Goal: Task Accomplishment & Management: Manage account settings

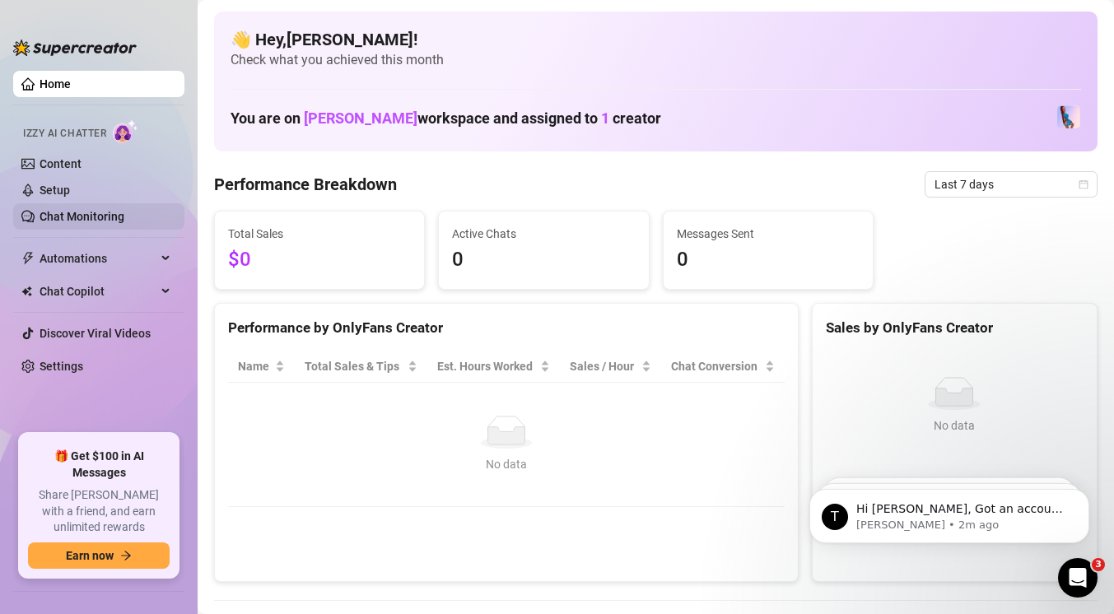
click at [86, 219] on link "Chat Monitoring" at bounding box center [82, 216] width 85 height 13
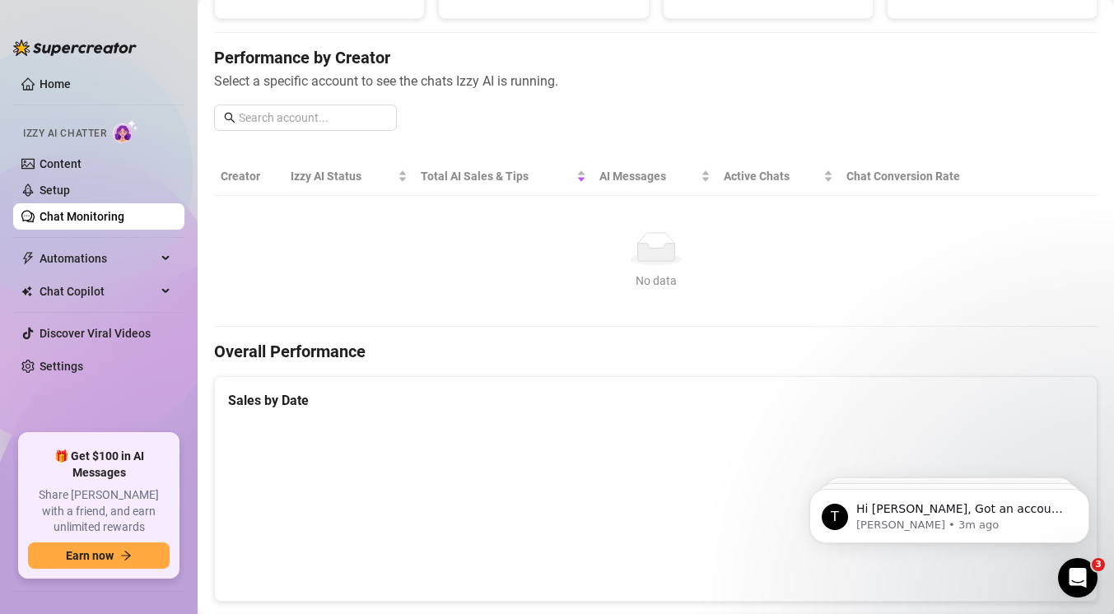
scroll to position [175, 0]
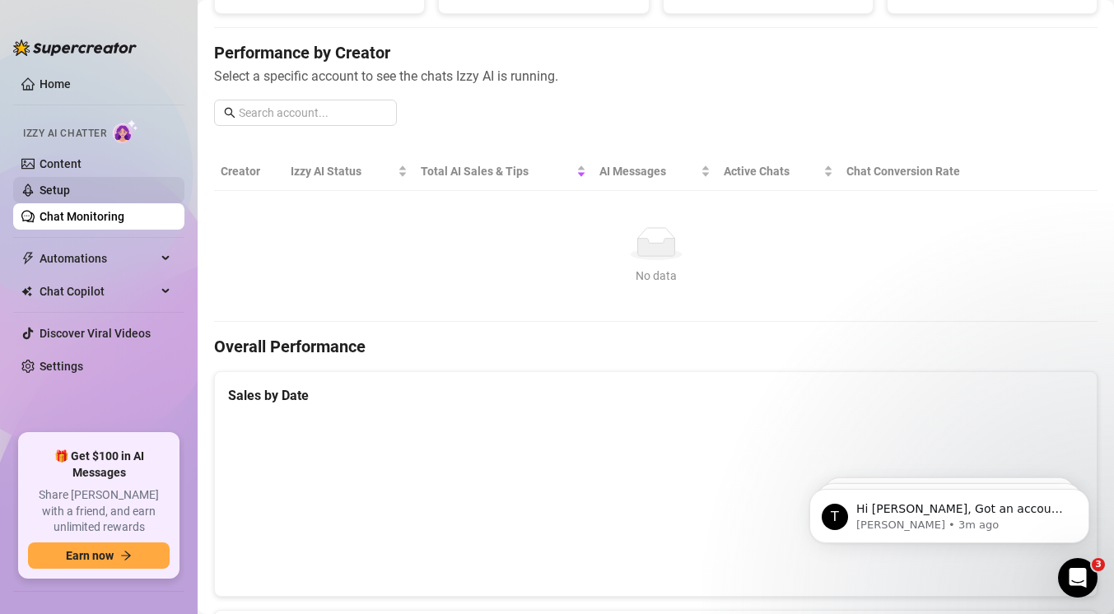
click at [61, 189] on link "Setup" at bounding box center [55, 190] width 30 height 13
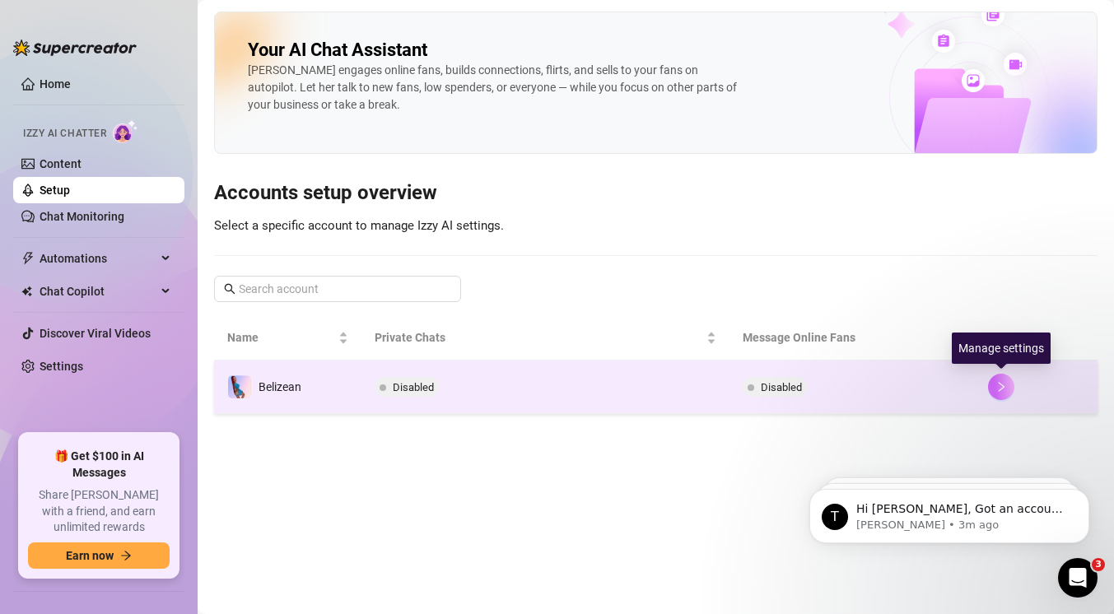
click at [1000, 392] on icon "right" at bounding box center [1002, 387] width 12 height 12
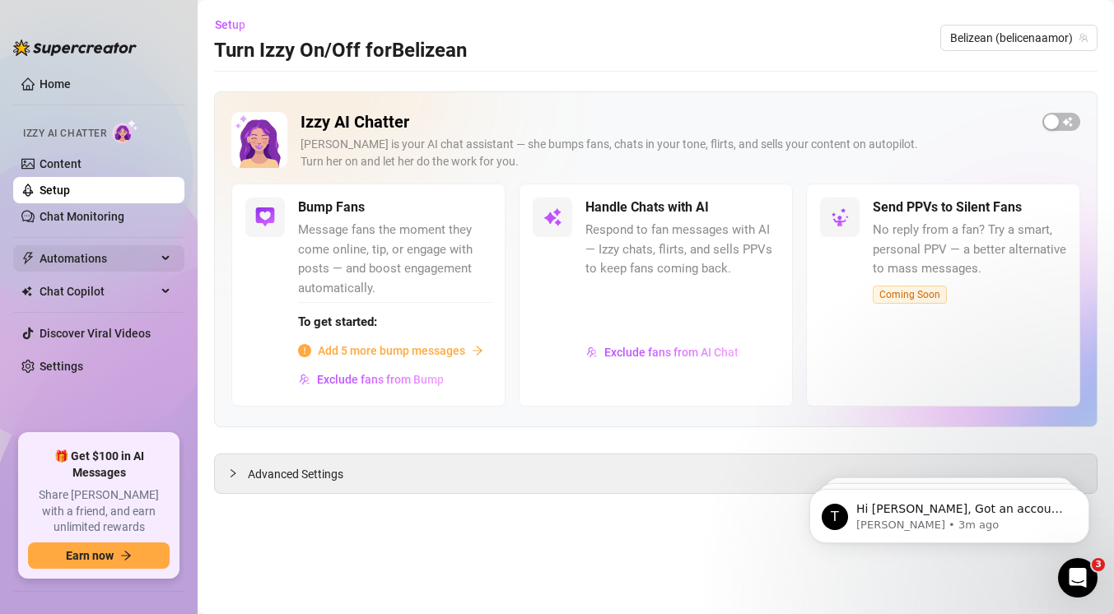
click at [128, 256] on span "Automations" at bounding box center [98, 258] width 117 height 26
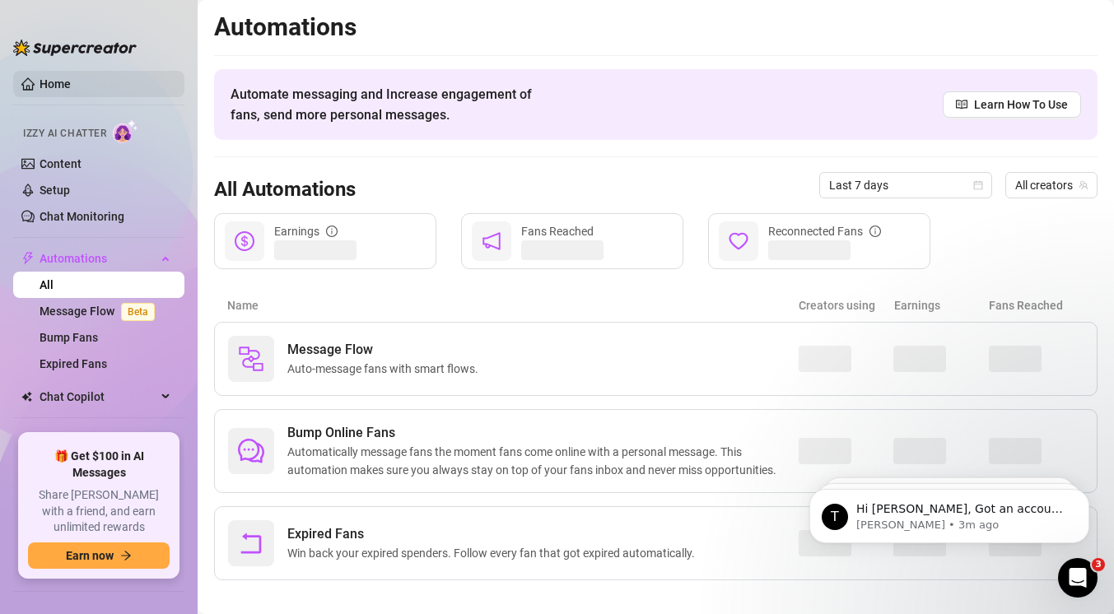
click at [71, 86] on link "Home" at bounding box center [55, 83] width 31 height 13
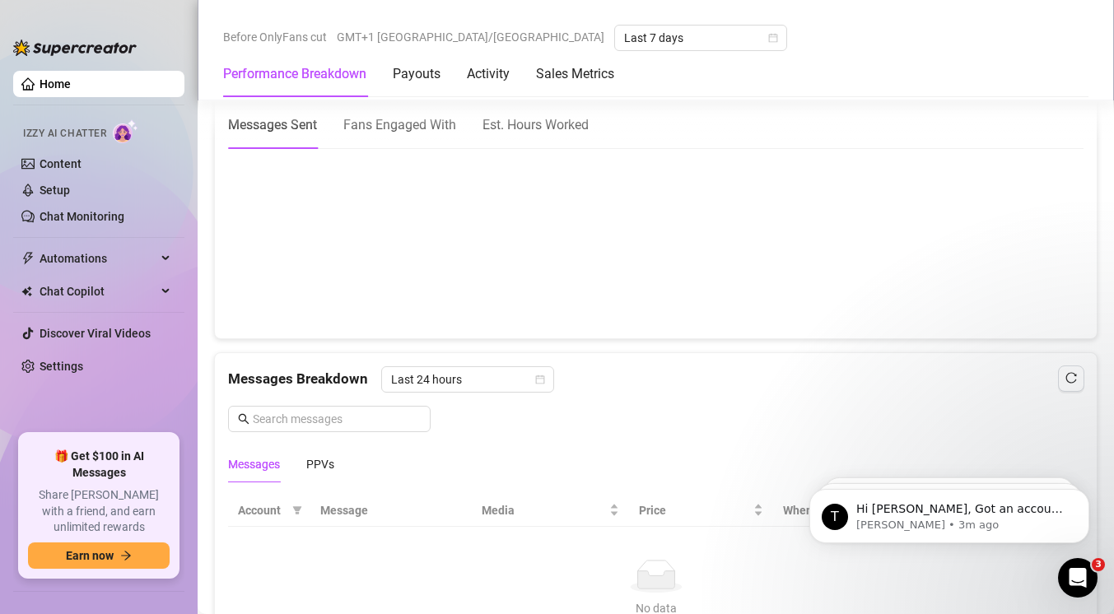
scroll to position [1229, 0]
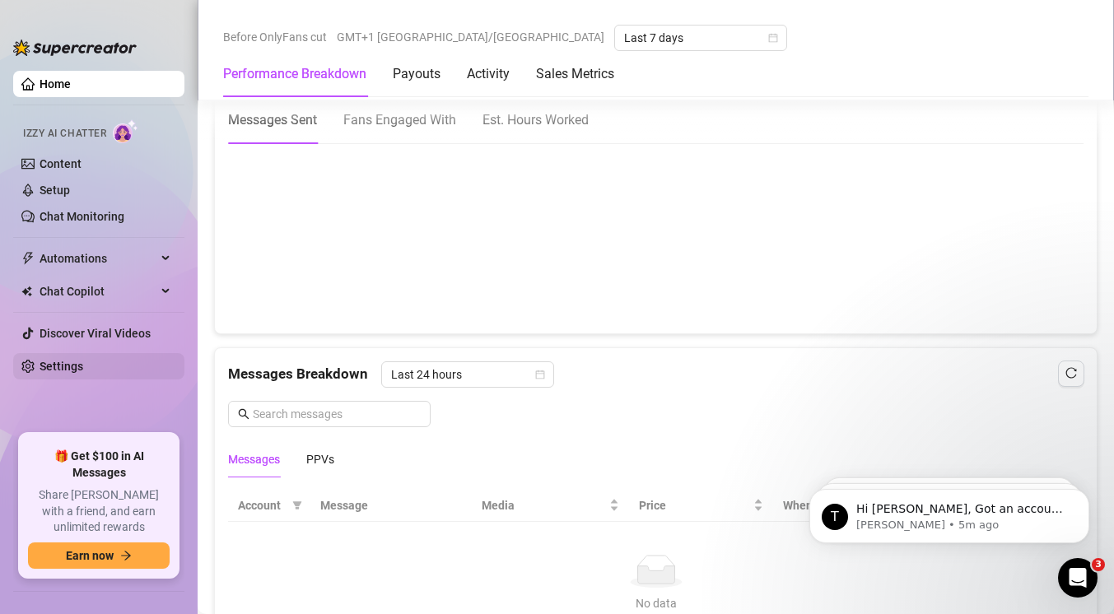
click at [83, 369] on link "Settings" at bounding box center [62, 366] width 44 height 13
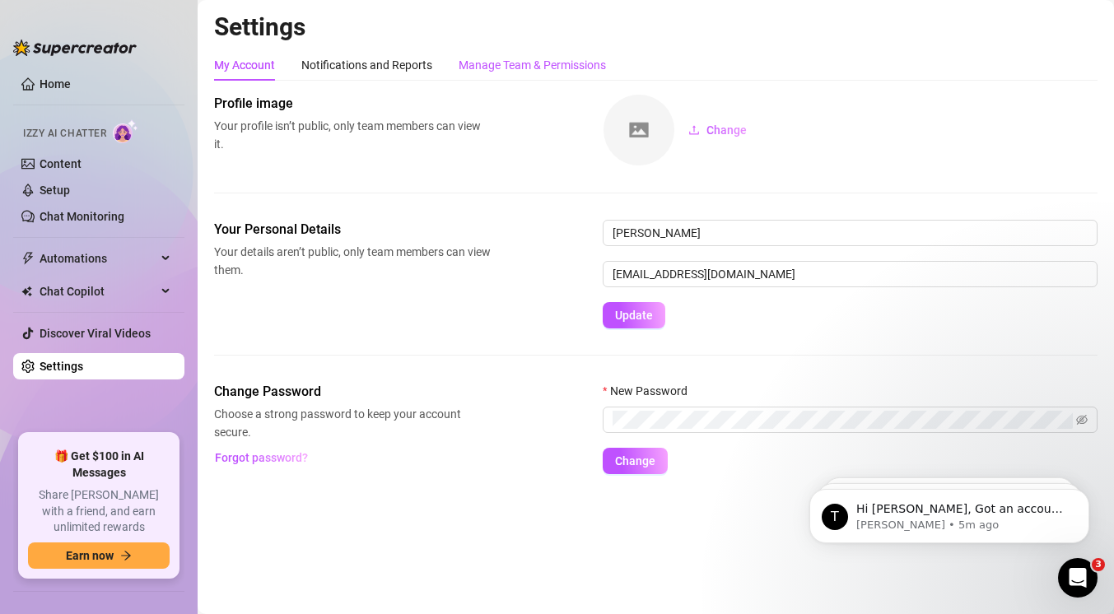
click at [542, 71] on div "Manage Team & Permissions" at bounding box center [532, 65] width 147 height 18
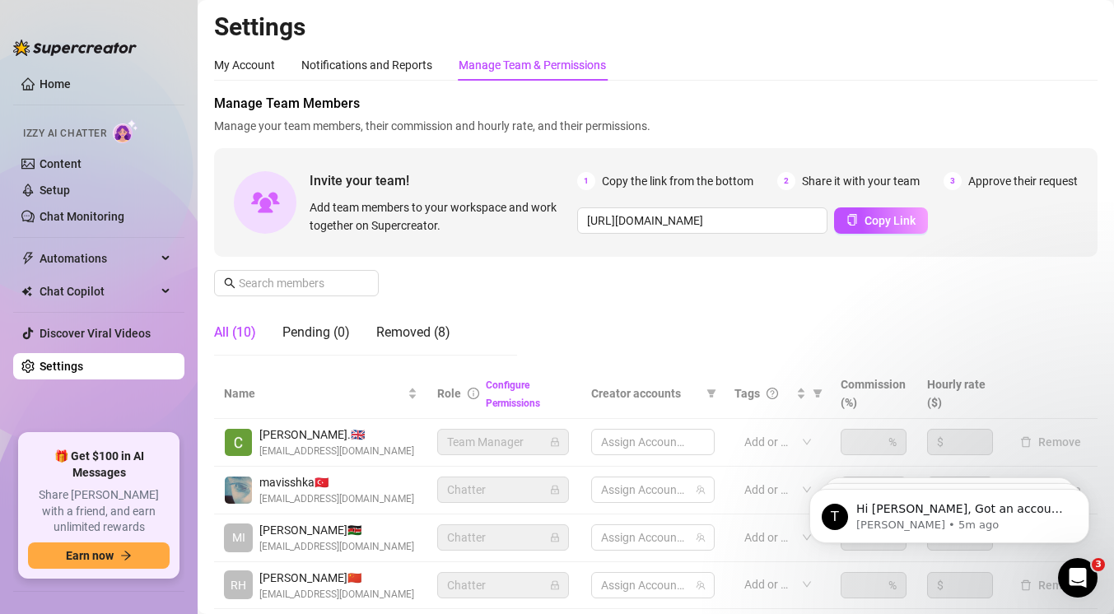
click at [543, 72] on div "Manage Team & Permissions" at bounding box center [532, 65] width 147 height 18
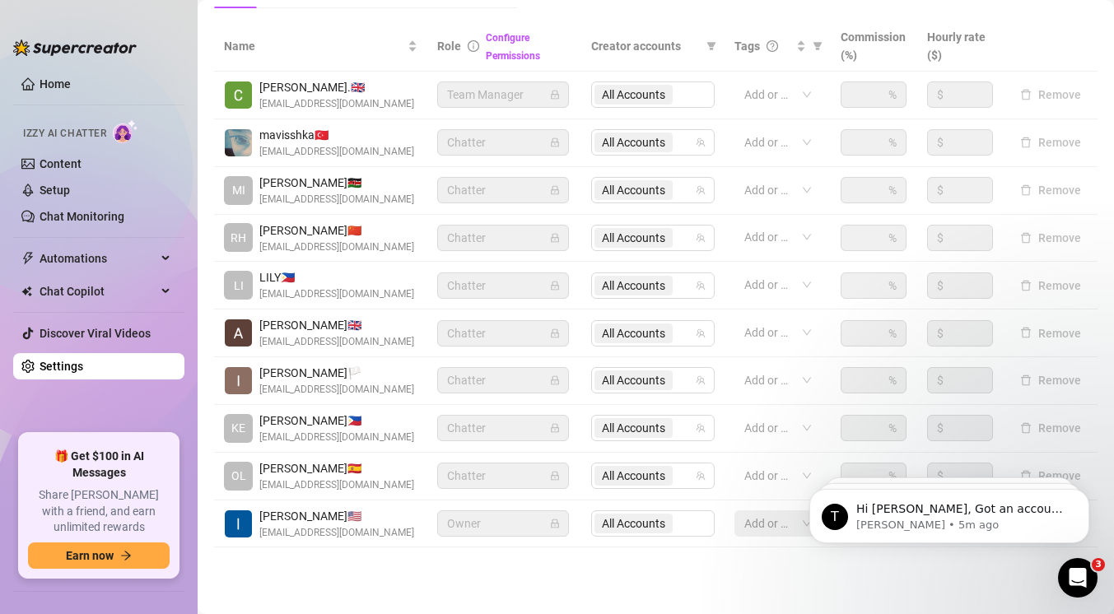
scroll to position [350, 0]
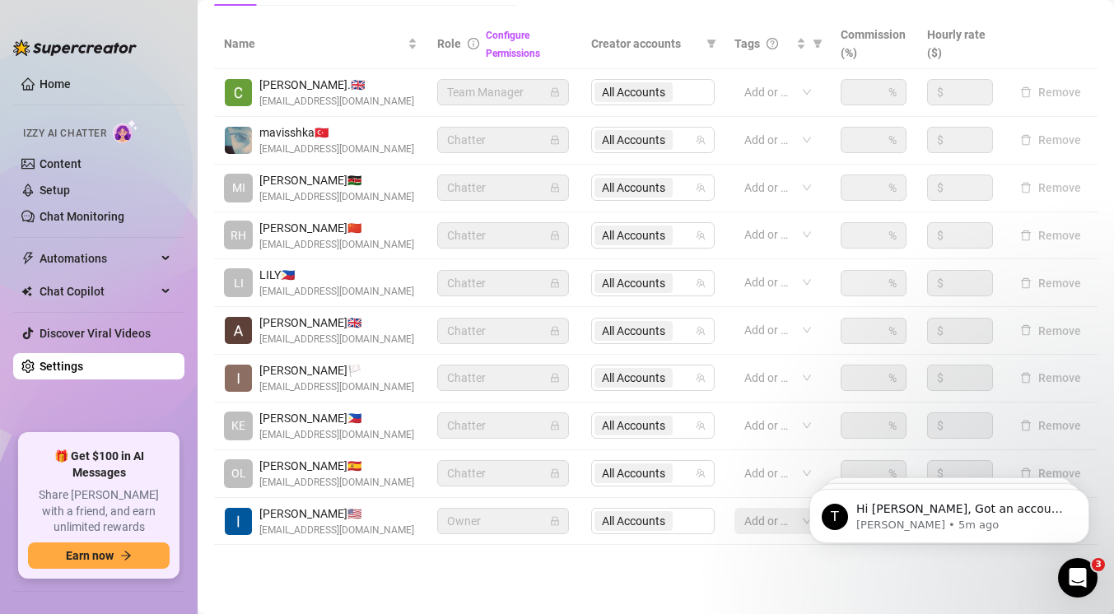
click at [553, 184] on icon "lock" at bounding box center [554, 188] width 7 height 9
click at [825, 185] on td "Add or enter new" at bounding box center [778, 189] width 106 height 48
click at [800, 185] on div at bounding box center [769, 187] width 63 height 23
click at [801, 185] on div "Add or enter new" at bounding box center [778, 188] width 86 height 26
click at [645, 183] on span "All Accounts" at bounding box center [633, 188] width 63 height 18
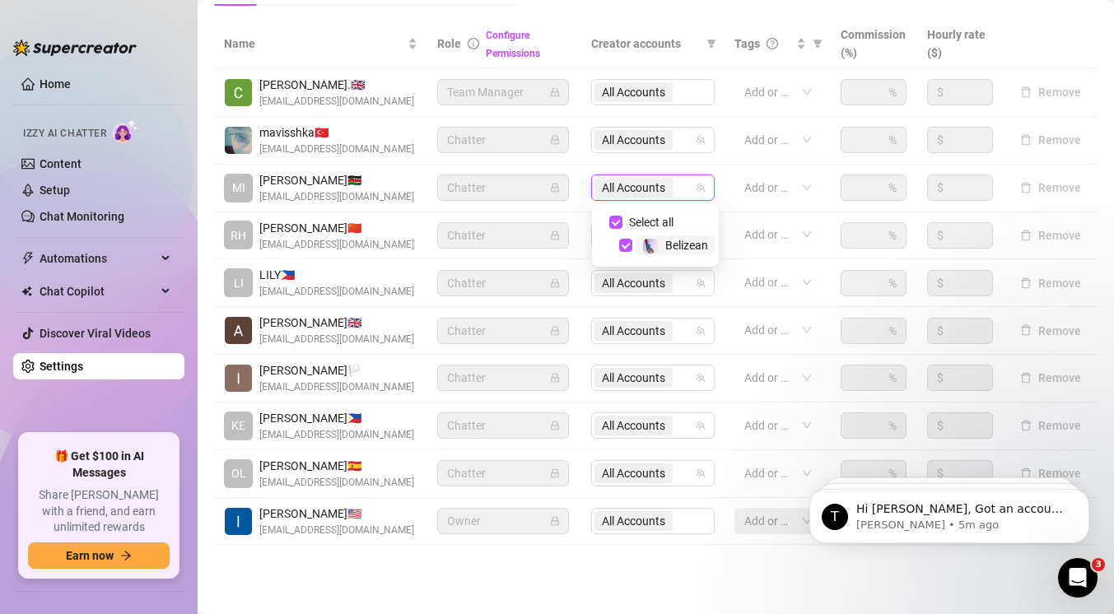
click at [646, 185] on span "All Accounts" at bounding box center [633, 188] width 63 height 18
click at [813, 49] on span at bounding box center [817, 43] width 16 height 25
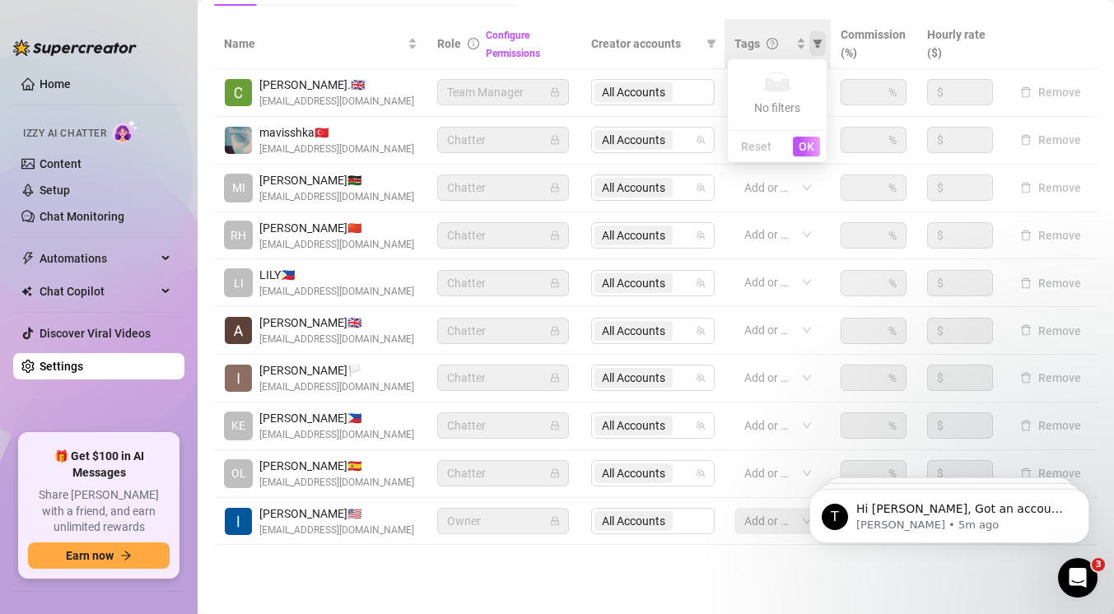
click at [813, 49] on span at bounding box center [817, 43] width 16 height 25
click at [300, 178] on span "[PERSON_NAME] 🇰🇪" at bounding box center [336, 180] width 155 height 18
click at [809, 187] on div "Add or enter new" at bounding box center [778, 188] width 86 height 26
click at [528, 188] on span "Chatter" at bounding box center [503, 187] width 112 height 25
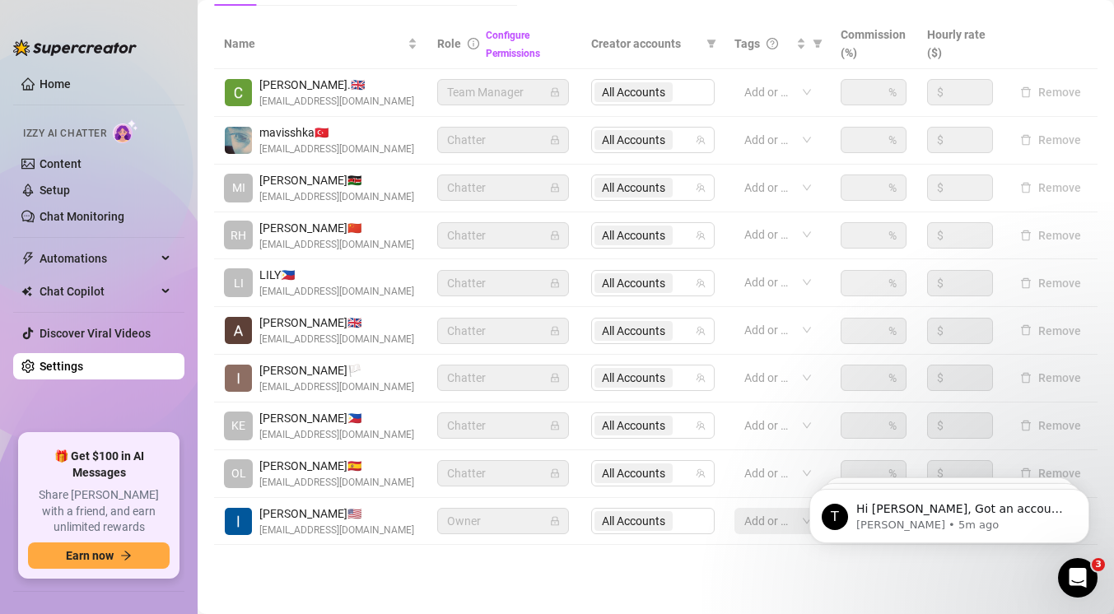
click at [529, 189] on span "Chatter" at bounding box center [503, 187] width 112 height 25
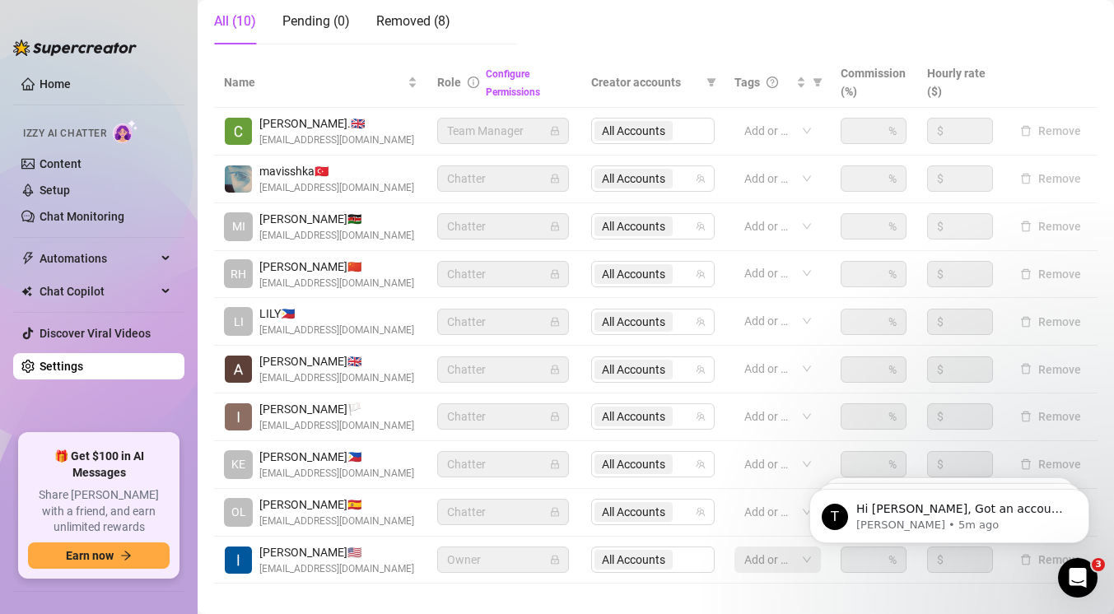
scroll to position [301, 0]
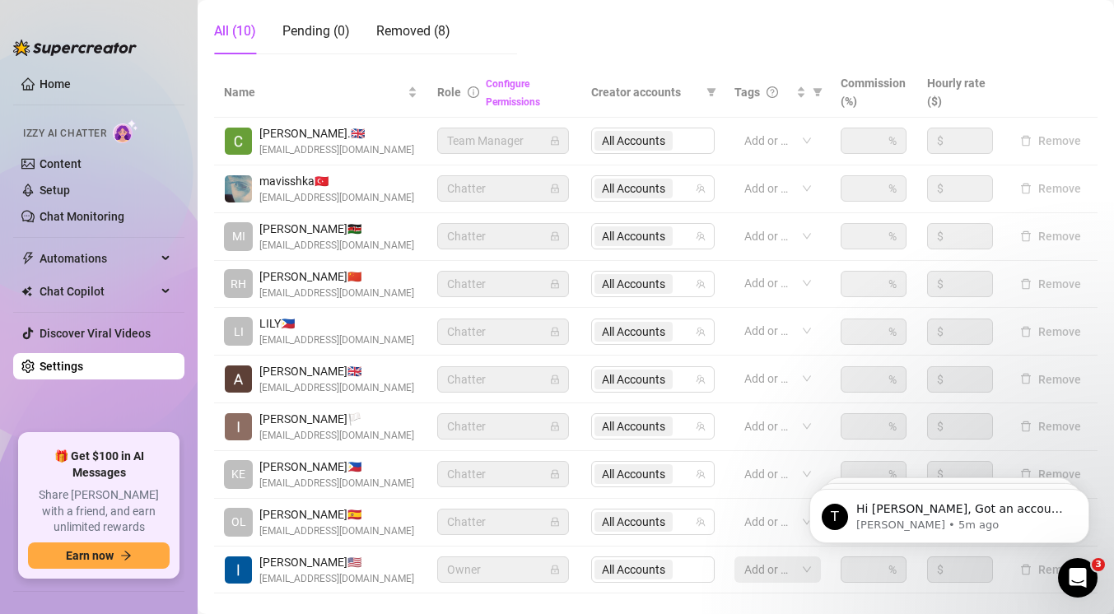
click at [493, 83] on link "Configure Permissions" at bounding box center [513, 93] width 54 height 30
click at [503, 102] on link "Configure Permissions" at bounding box center [513, 93] width 54 height 30
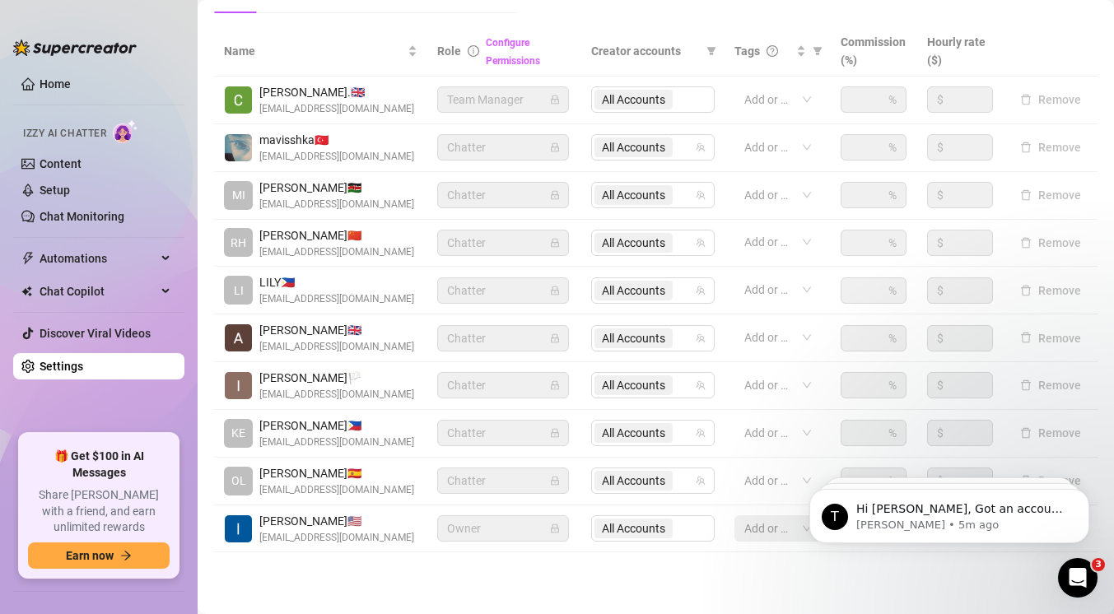
scroll to position [350, 0]
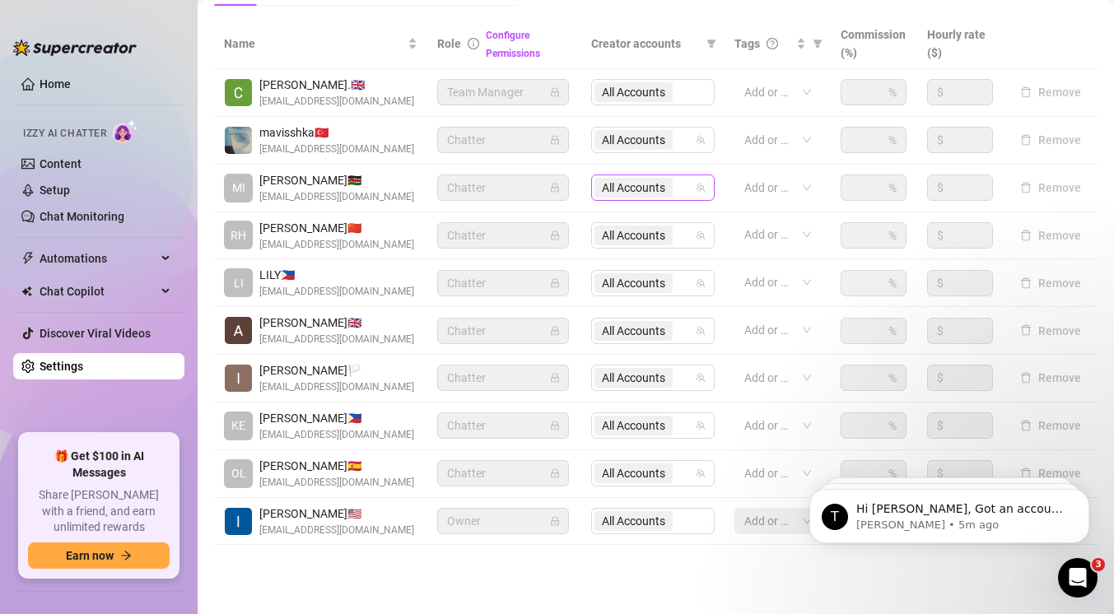
click at [647, 193] on span "All Accounts" at bounding box center [633, 188] width 63 height 18
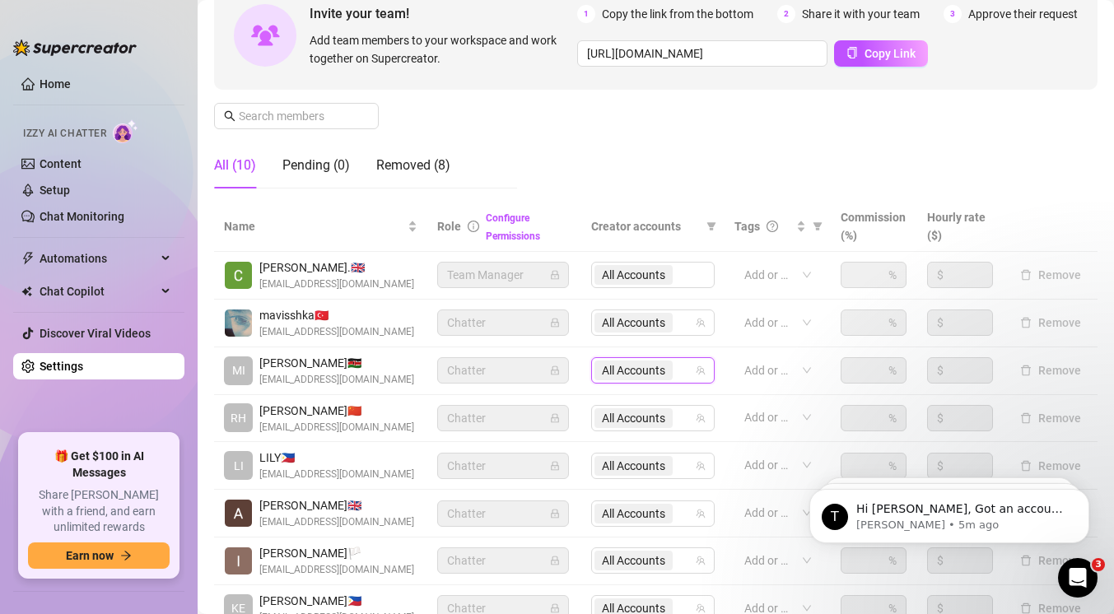
scroll to position [152, 0]
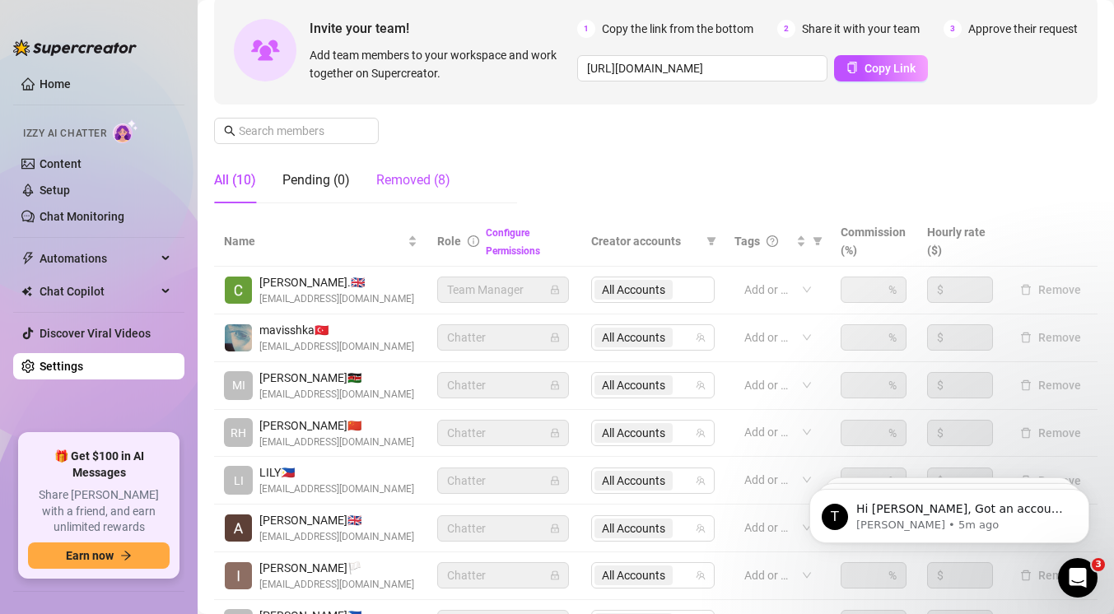
click at [415, 180] on div "Removed (8)" at bounding box center [413, 180] width 74 height 20
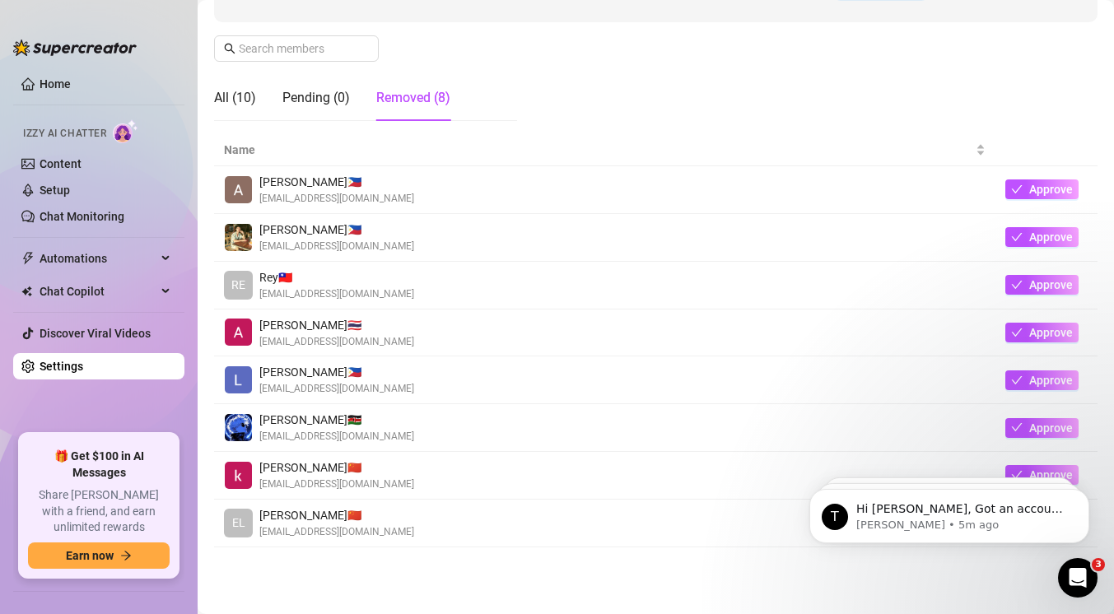
scroll to position [237, 0]
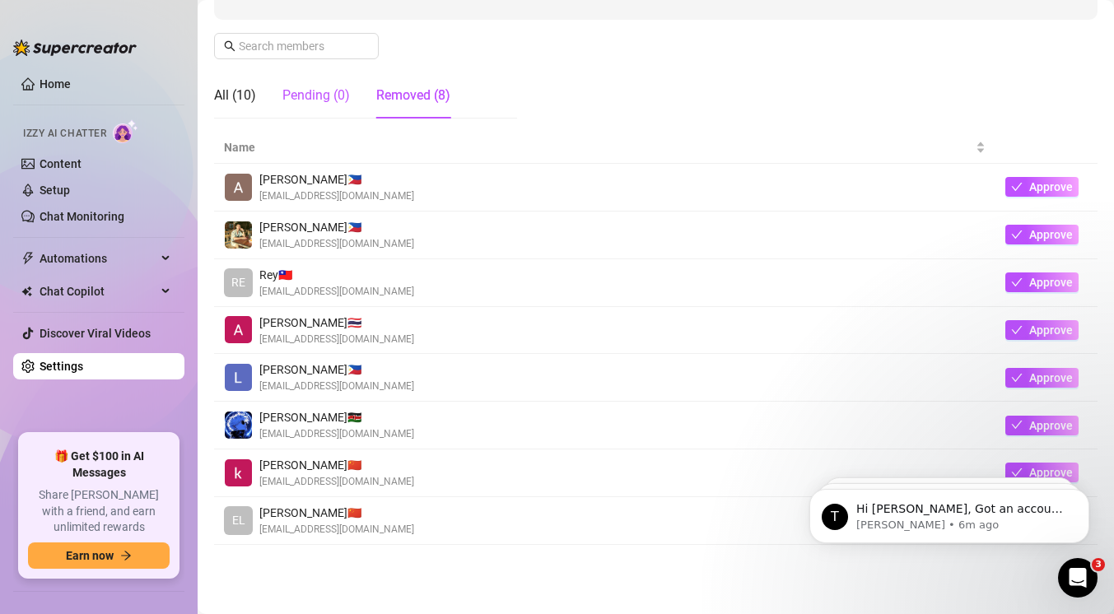
click at [316, 95] on div "Pending (0)" at bounding box center [316, 96] width 68 height 20
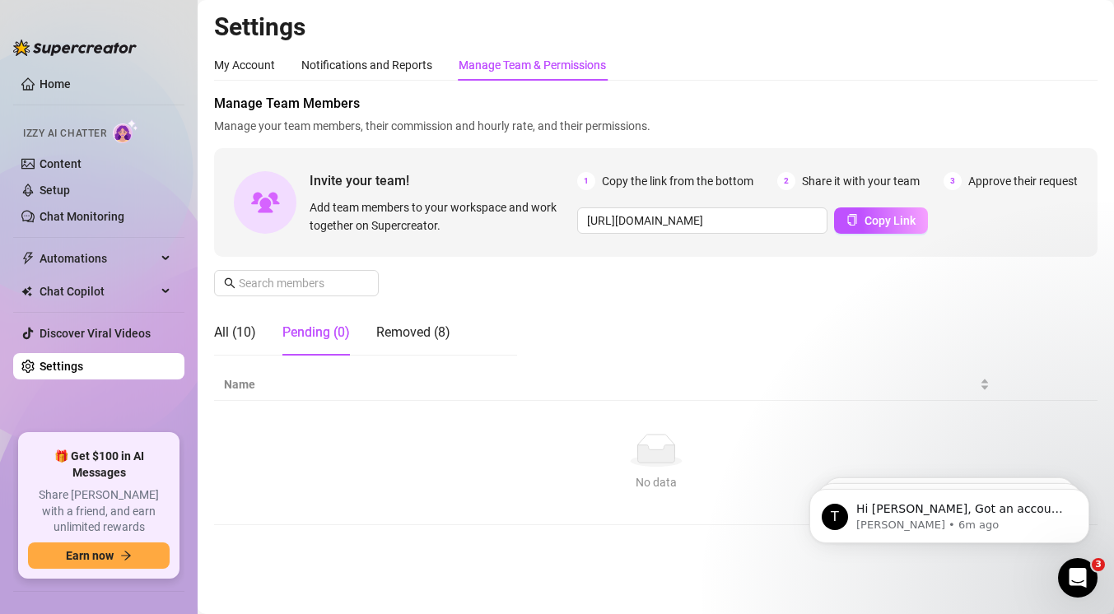
scroll to position [0, 0]
click at [234, 327] on div "All (10)" at bounding box center [235, 333] width 42 height 20
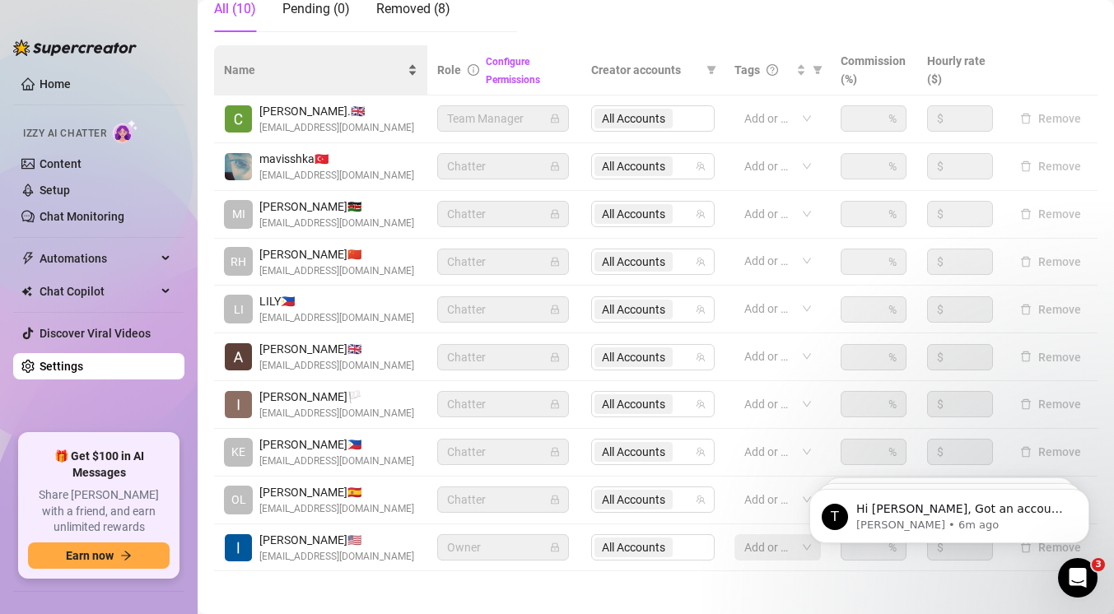
scroll to position [321, 0]
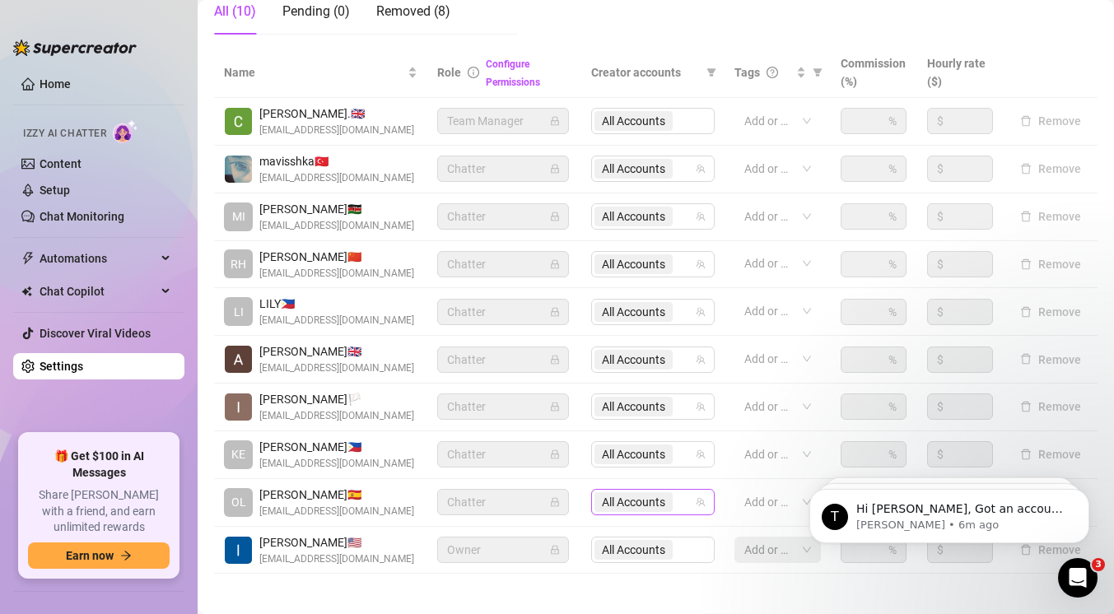
click at [655, 501] on span "All Accounts" at bounding box center [633, 502] width 63 height 18
click at [655, 502] on span "All Accounts" at bounding box center [633, 502] width 63 height 18
click at [643, 557] on div "All Accounts" at bounding box center [653, 550] width 124 height 26
click at [646, 548] on div "All Accounts" at bounding box center [653, 550] width 124 height 26
click at [652, 553] on div "All Accounts" at bounding box center [653, 550] width 124 height 26
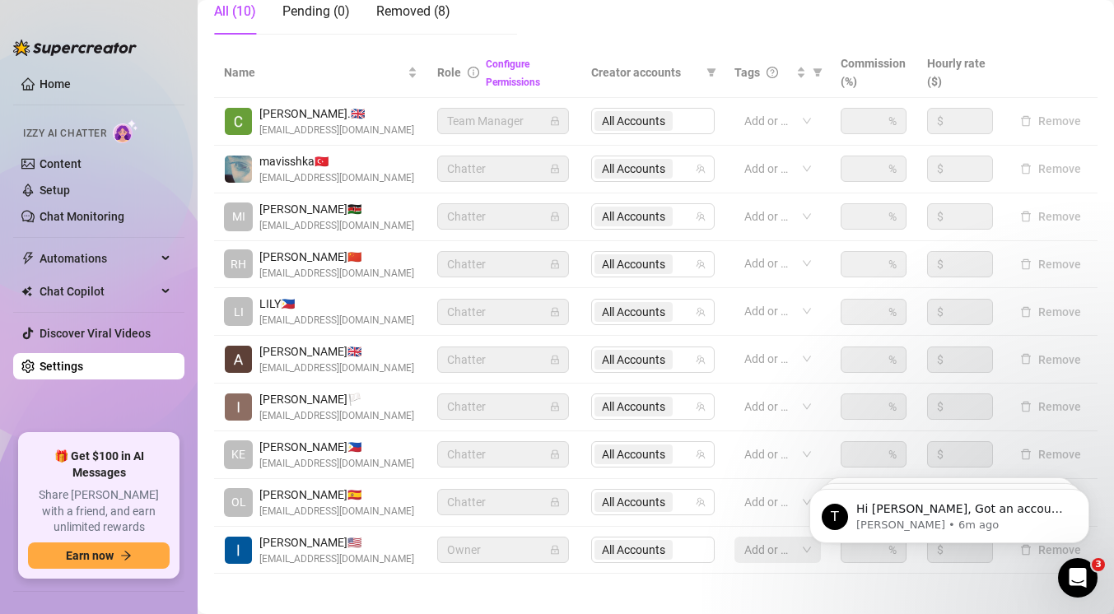
click at [792, 543] on body "T Hi [PERSON_NAME], Got an account you didn’t add because it felt too small? No…" at bounding box center [949, 512] width 316 height 102
click at [795, 551] on body "T Hi [PERSON_NAME], Got an account you didn’t add because it felt too small? No…" at bounding box center [949, 512] width 316 height 102
click at [802, 553] on body "T Hi [PERSON_NAME], Got an account you didn’t add because it felt too small? No…" at bounding box center [949, 416] width 316 height 293
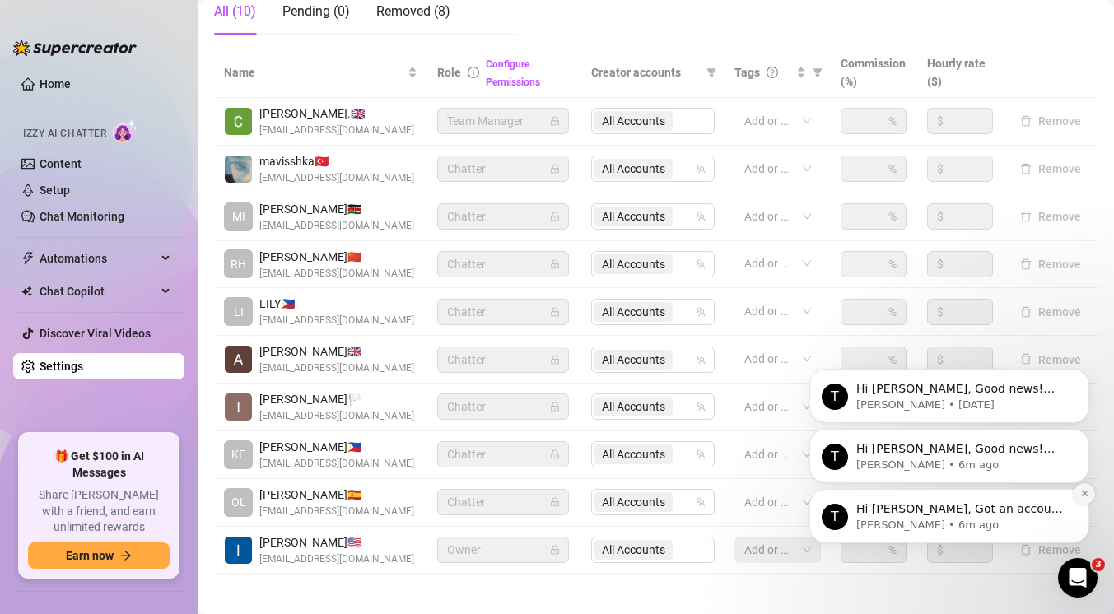
click at [1089, 499] on button "Dismiss notification" at bounding box center [1084, 493] width 21 height 21
click at [1090, 490] on button "Dismiss notification" at bounding box center [1084, 493] width 21 height 21
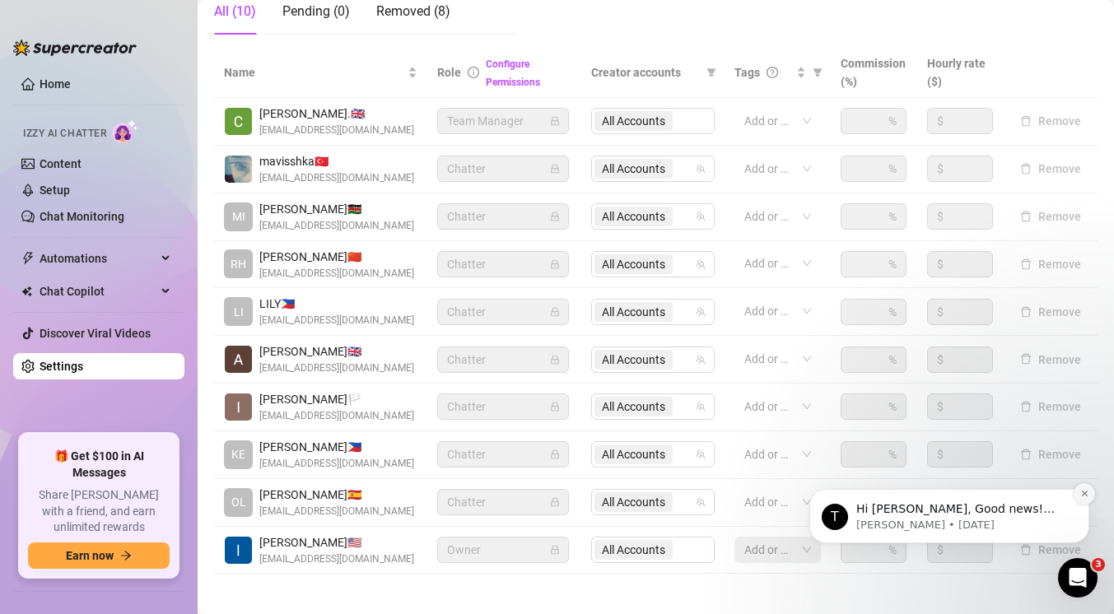
click at [1084, 497] on icon "Dismiss notification" at bounding box center [1084, 493] width 9 height 9
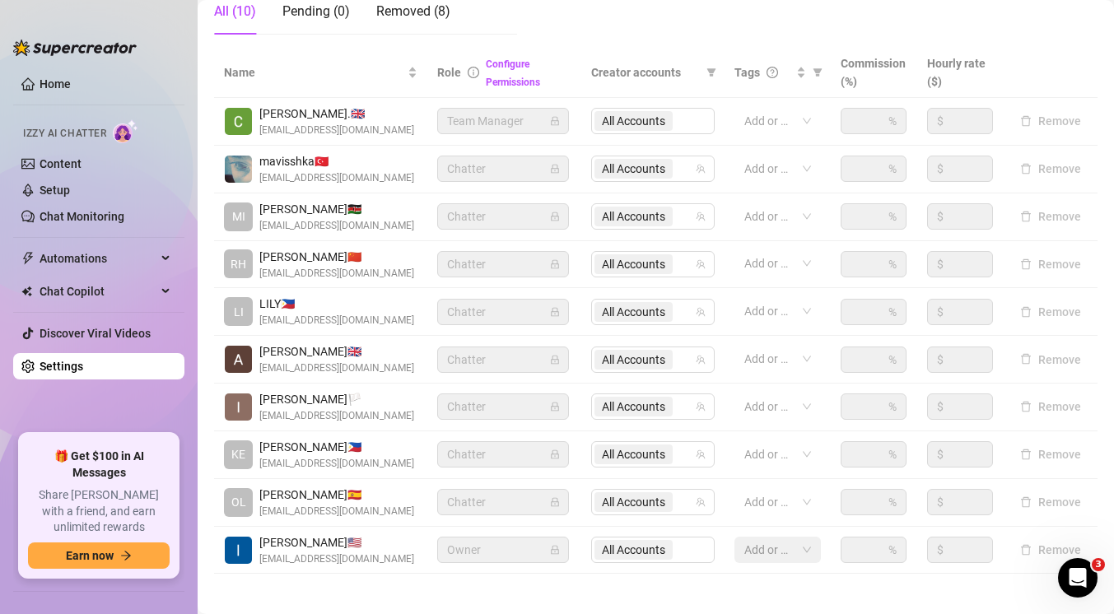
click at [553, 217] on icon "lock" at bounding box center [555, 217] width 10 height 10
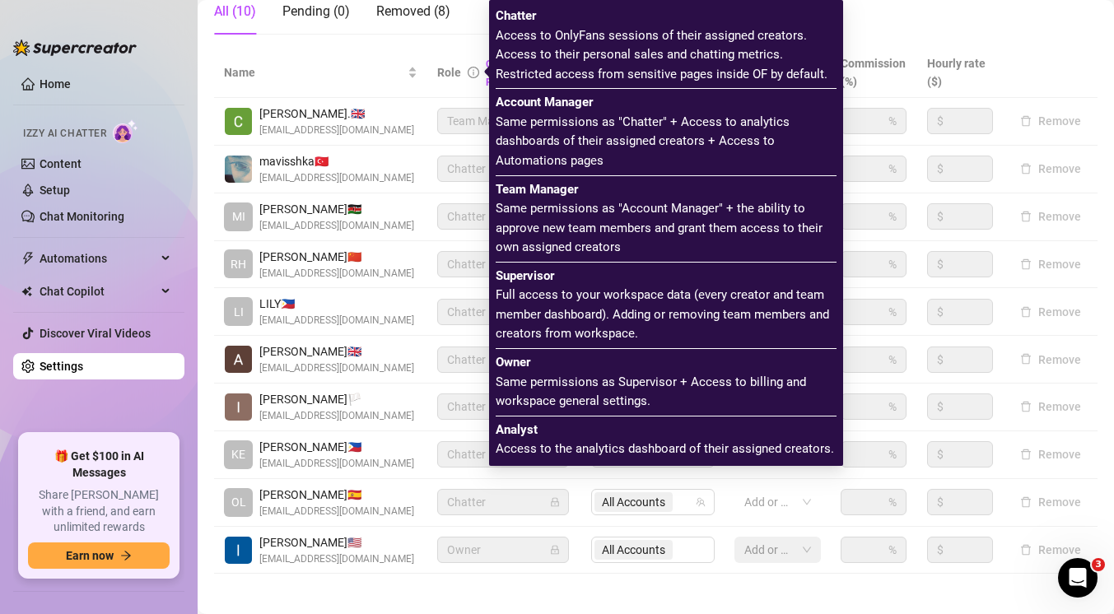
click at [476, 71] on icon "info-circle" at bounding box center [474, 73] width 12 height 12
click at [473, 71] on icon "info-circle" at bounding box center [474, 73] width 12 height 12
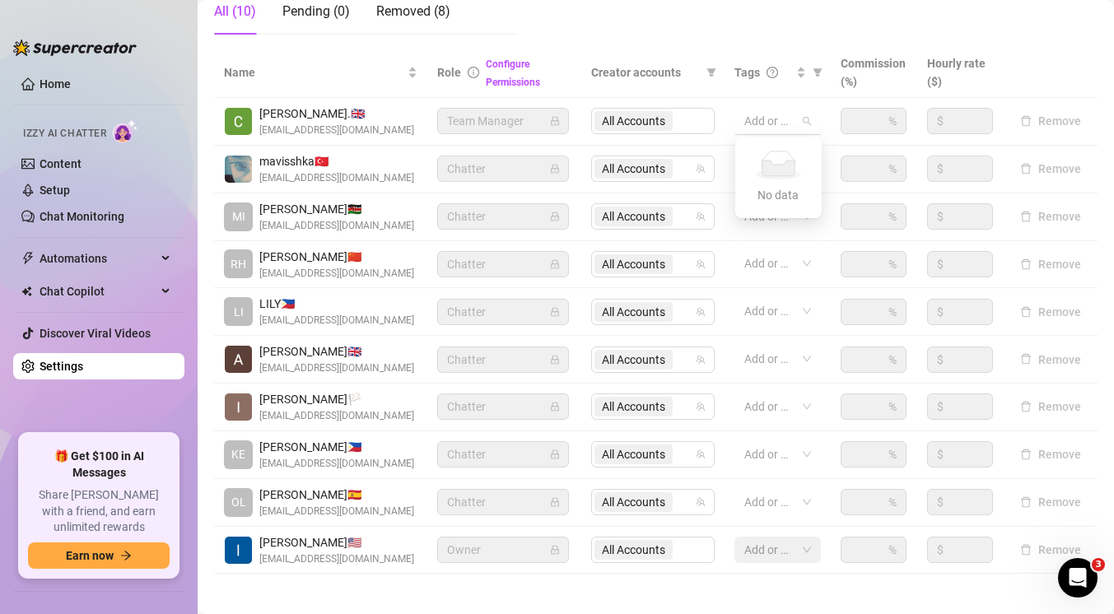
click at [805, 124] on div "Add or enter new" at bounding box center [778, 121] width 86 height 26
click at [655, 221] on span "All Accounts" at bounding box center [633, 217] width 63 height 18
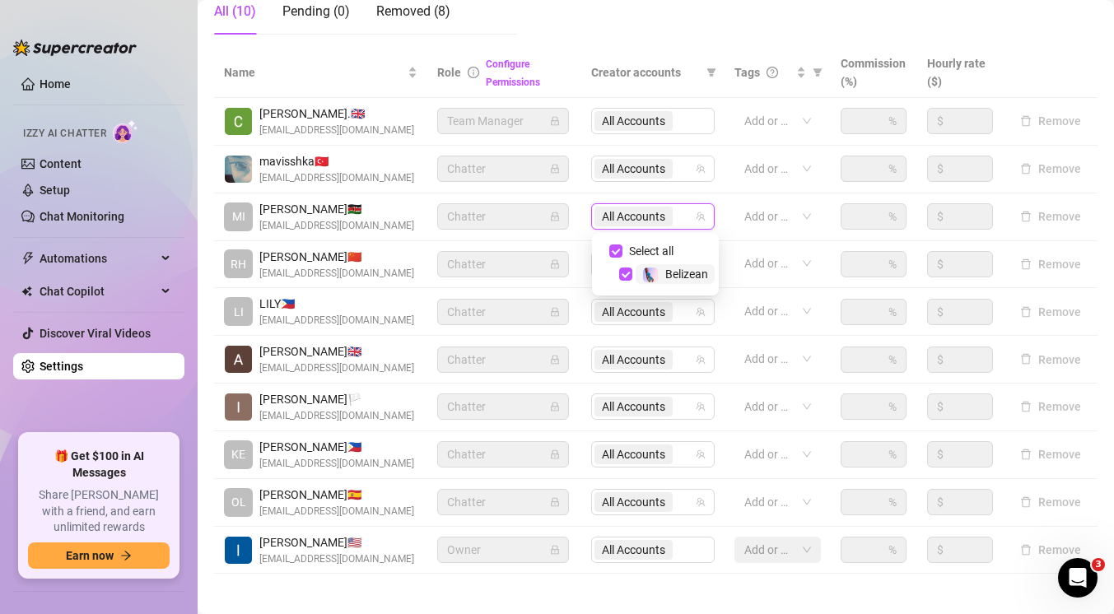
click at [655, 221] on span "All Accounts" at bounding box center [633, 217] width 63 height 18
click at [802, 215] on div "Add or enter new" at bounding box center [778, 216] width 86 height 26
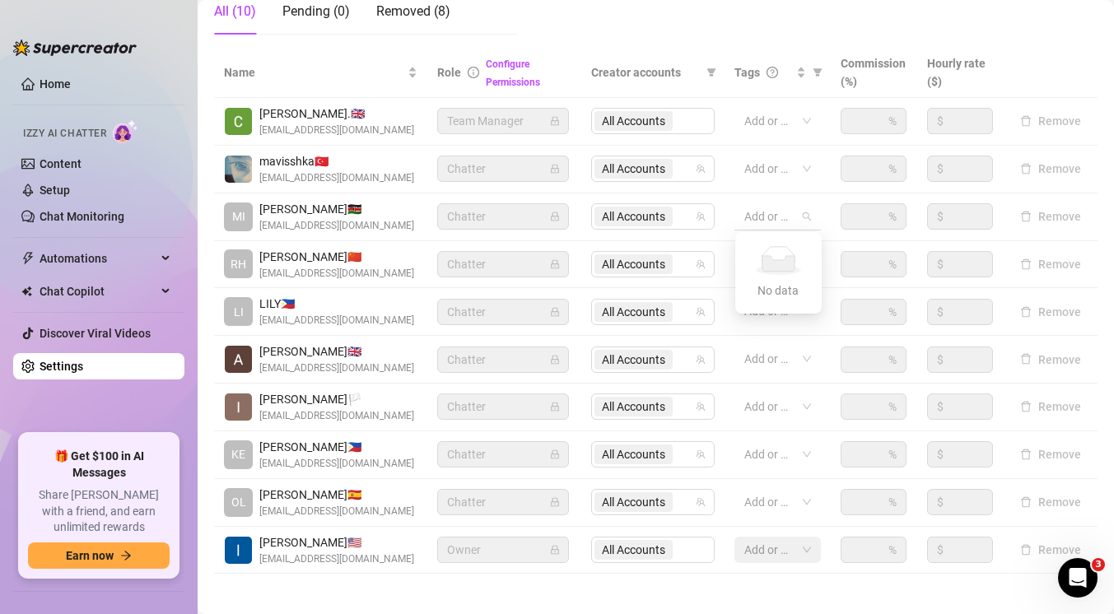
click at [802, 215] on div "Add or enter new" at bounding box center [778, 216] width 86 height 26
